Goal: Task Accomplishment & Management: Use online tool/utility

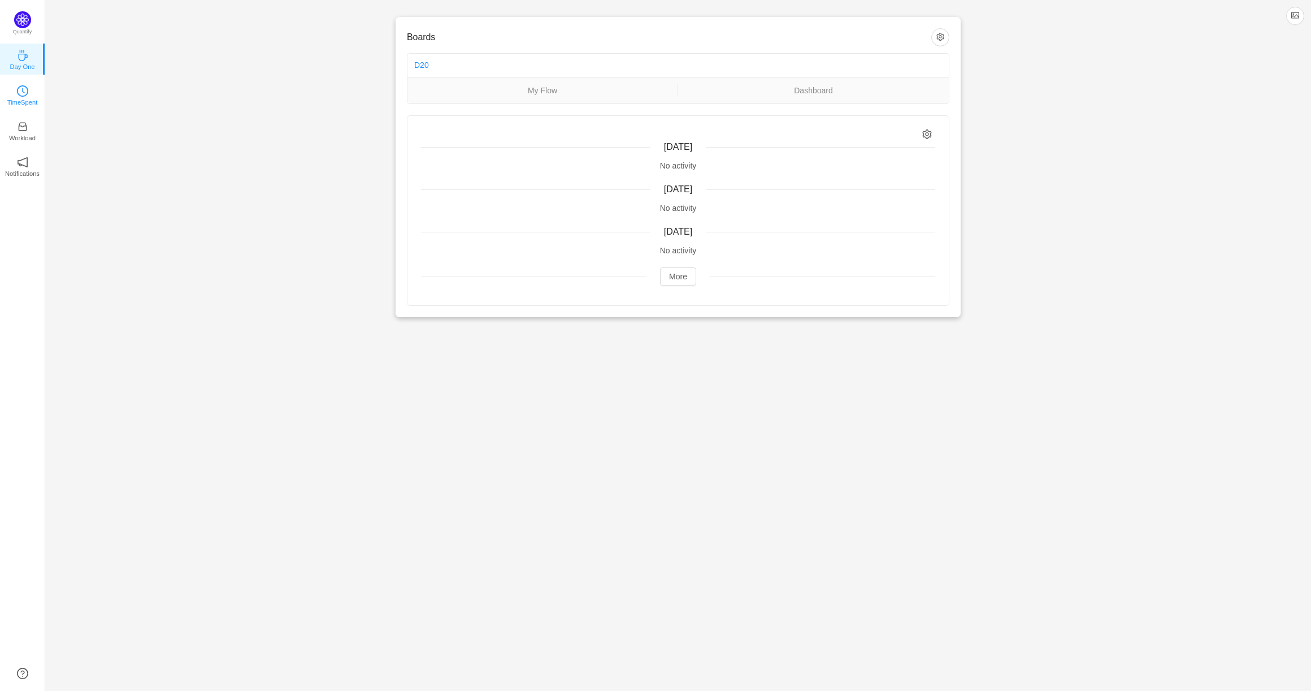
click at [28, 95] on link "TimeSpent" at bounding box center [22, 94] width 11 height 11
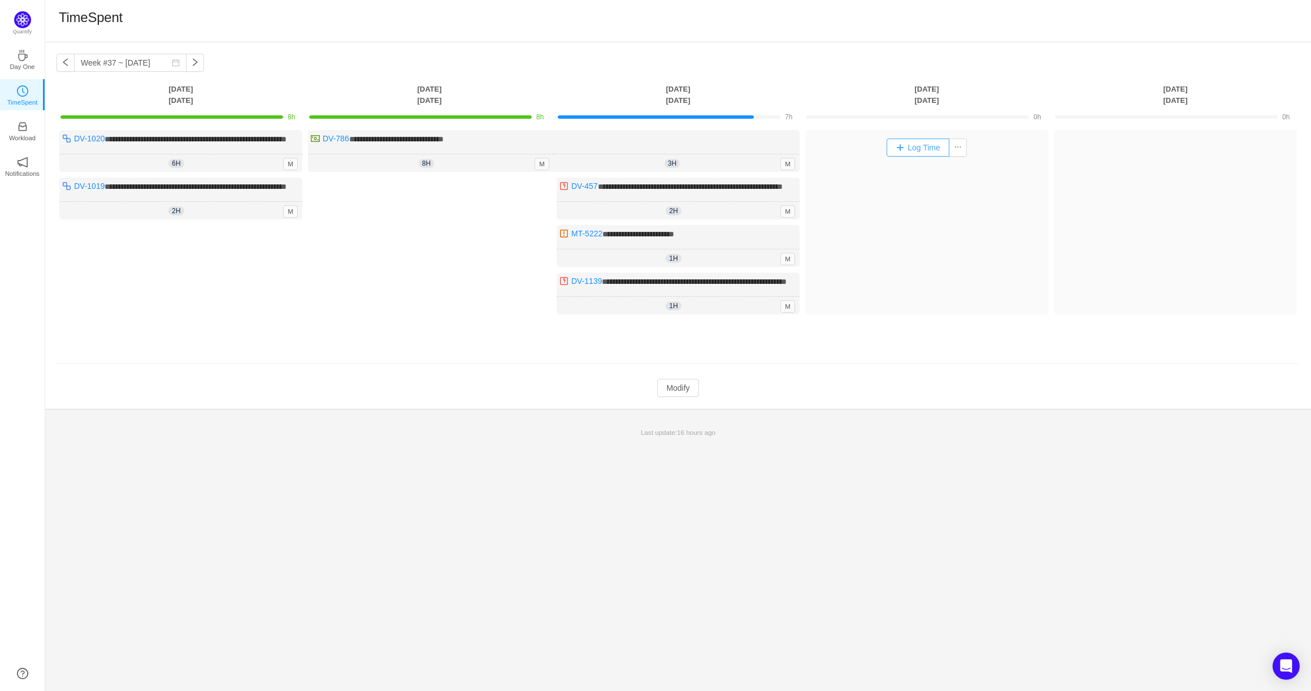
click at [901, 144] on button "Log Time" at bounding box center [918, 147] width 63 height 18
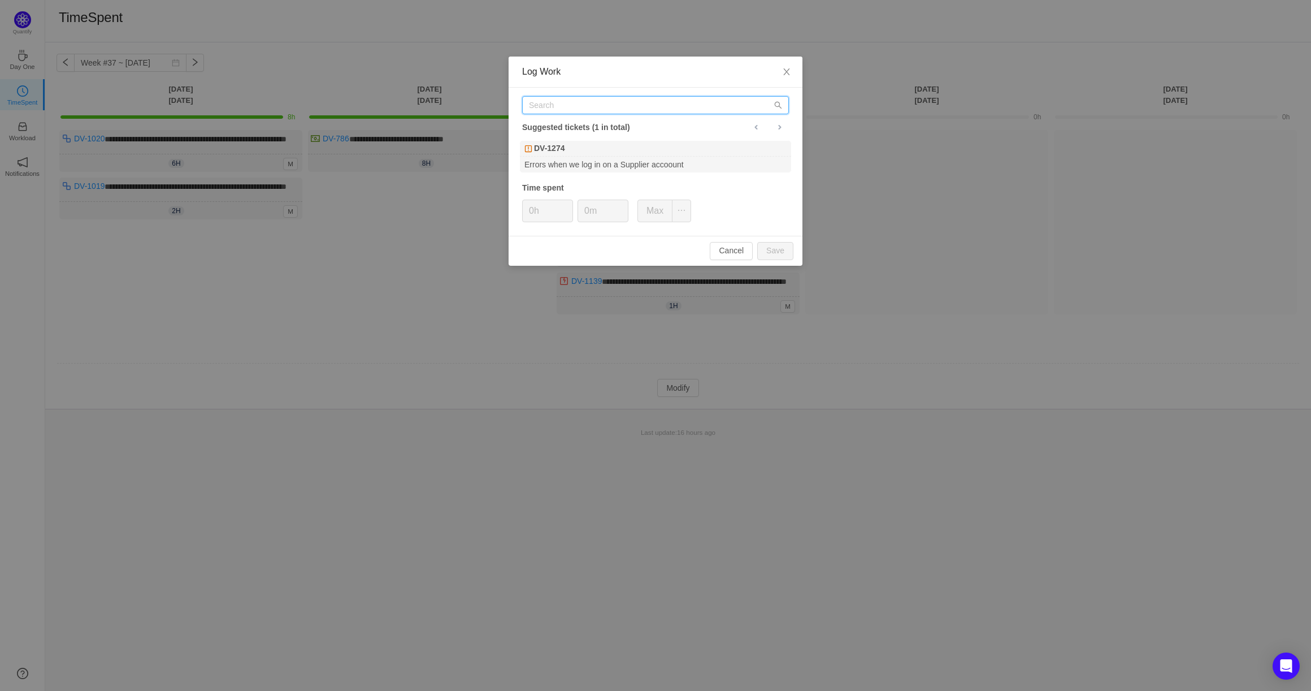
click at [647, 107] on input "text" at bounding box center [655, 105] width 267 height 18
type input "DV-786"
click at [613, 157] on div "API to create new specifications" at bounding box center [655, 164] width 271 height 15
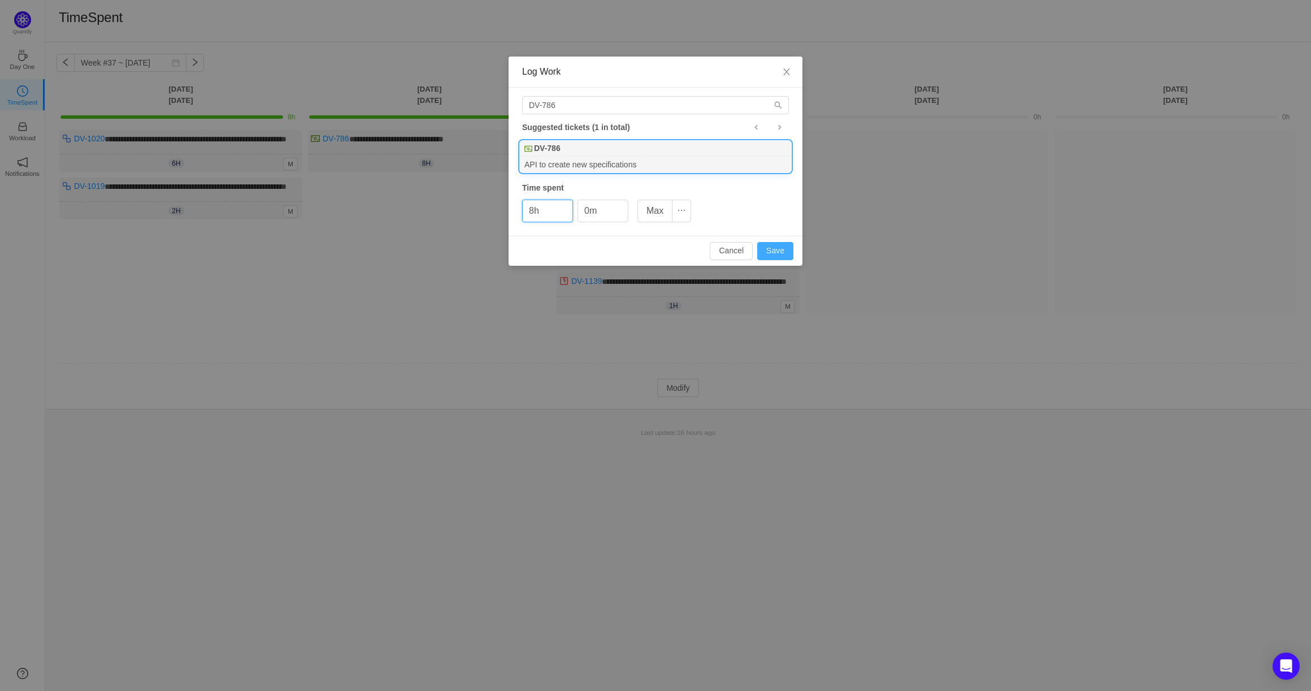
click at [779, 251] on button "Save" at bounding box center [775, 251] width 36 height 18
type input "0h"
